Goal: Communication & Community: Answer question/provide support

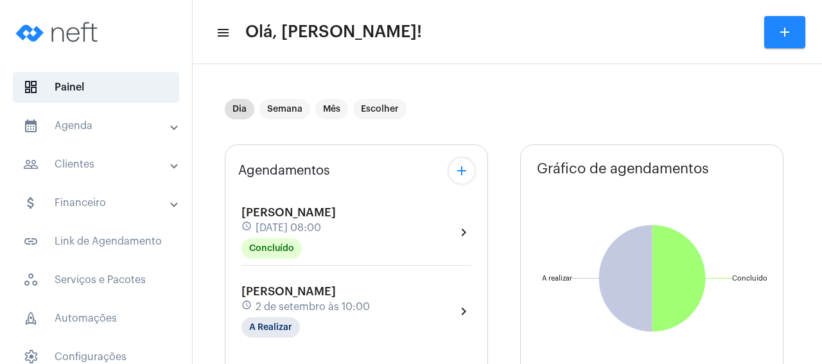
click at [340, 306] on span "2 de setembro às 10:00" at bounding box center [312, 307] width 114 height 12
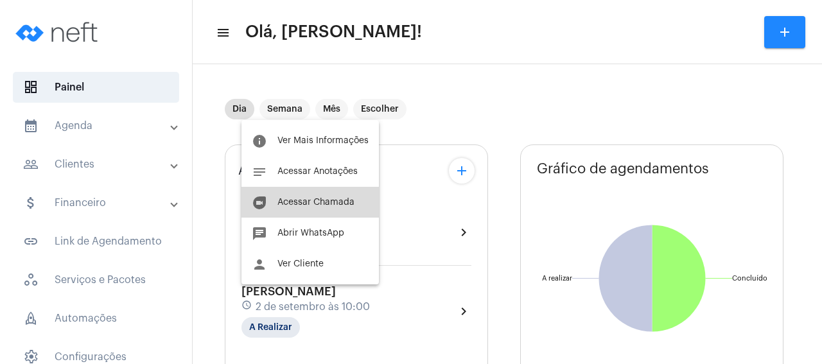
click at [334, 206] on span "Acessar Chamada" at bounding box center [315, 202] width 77 height 9
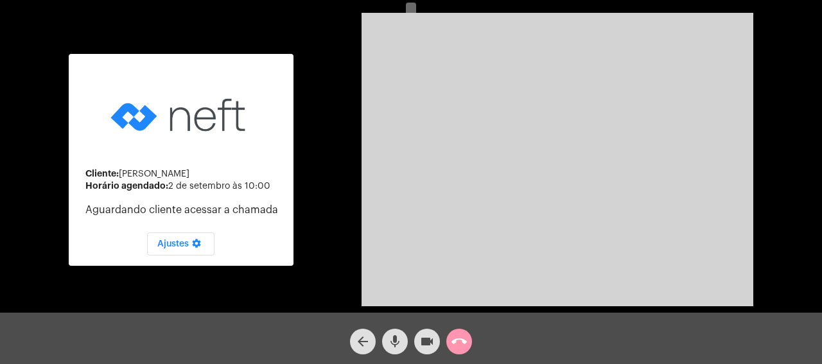
click at [463, 336] on mat-icon "call_end" at bounding box center [458, 341] width 15 height 15
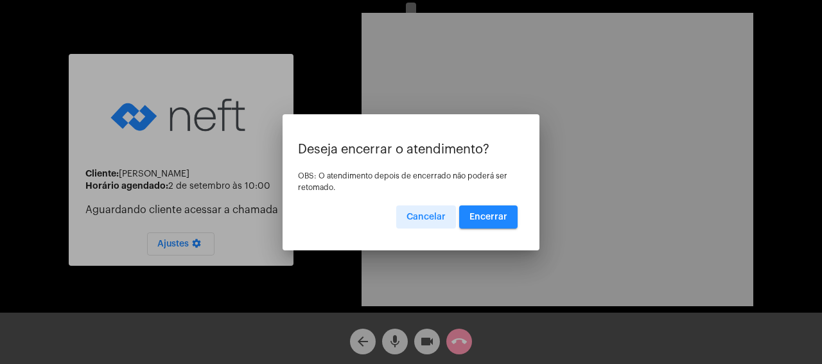
click at [508, 218] on button "Encerrar" at bounding box center [488, 216] width 58 height 23
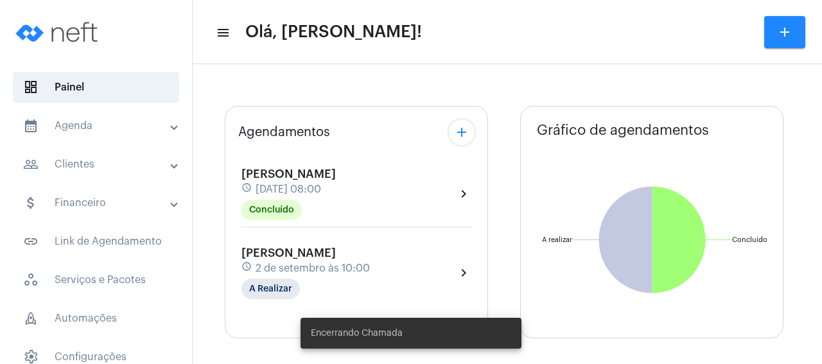
type input "[URL][DOMAIN_NAME]"
